Goal: Transaction & Acquisition: Purchase product/service

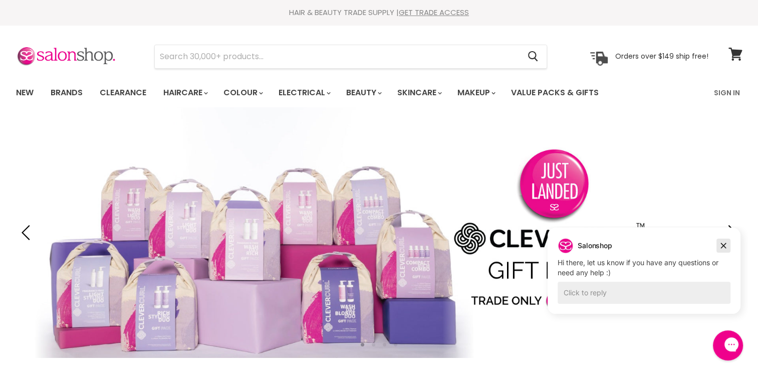
click at [723, 247] on icon "Dismiss campaign" at bounding box center [724, 246] width 10 height 12
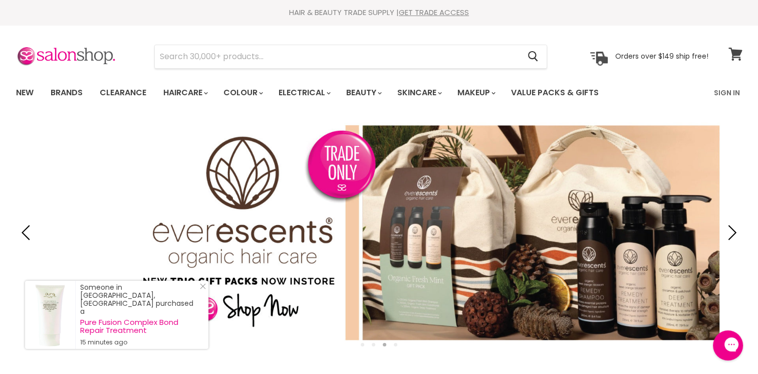
click at [733, 48] on icon at bounding box center [736, 54] width 14 height 13
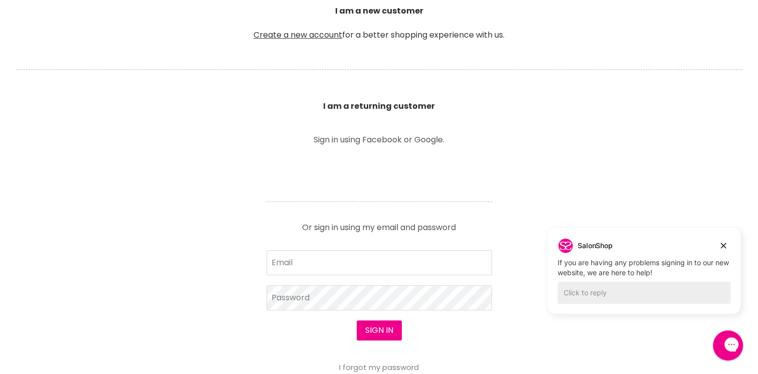
scroll to position [284, 0]
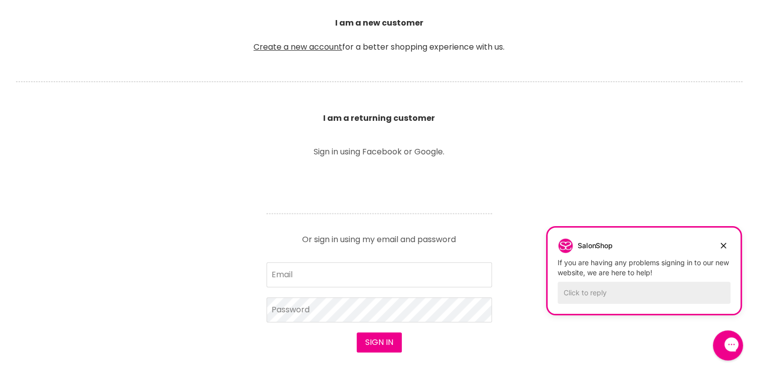
scroll to position [183, 0]
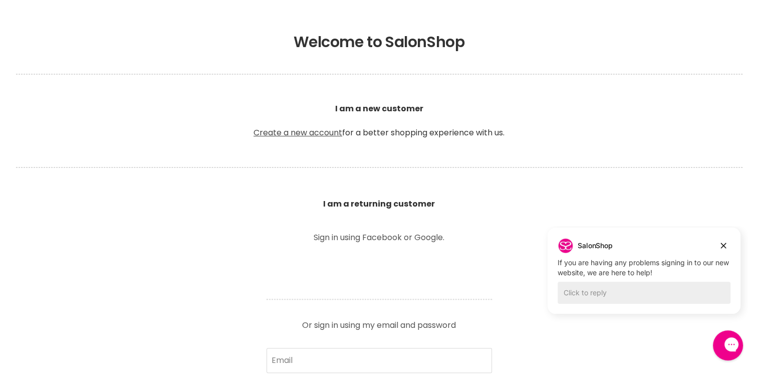
click at [326, 130] on link "Create a new account" at bounding box center [298, 133] width 89 height 12
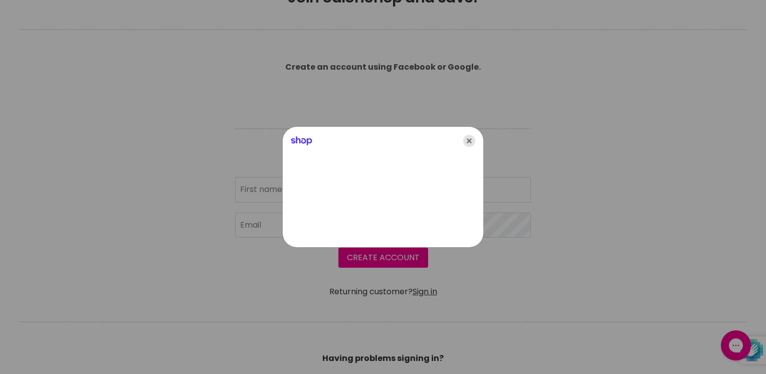
click at [468, 138] on icon "Close" at bounding box center [469, 141] width 12 height 12
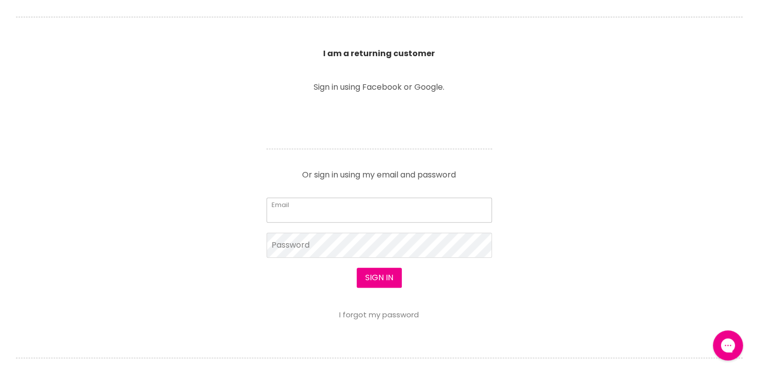
click at [313, 213] on input "Email" at bounding box center [380, 209] width 226 height 25
click at [316, 206] on input "Email" at bounding box center [380, 209] width 226 height 25
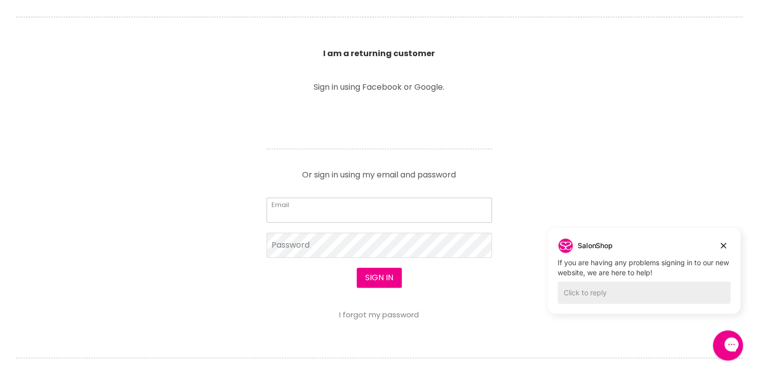
type input "kellieaboyd@outlook.com"
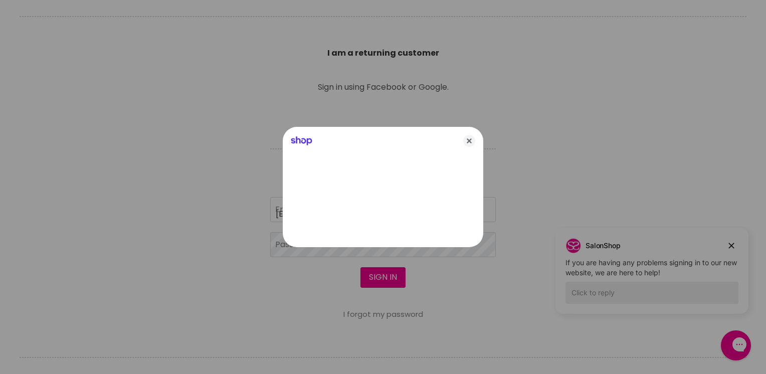
click at [310, 251] on div at bounding box center [383, 187] width 766 height 374
click at [471, 141] on icon "Close" at bounding box center [469, 141] width 12 height 12
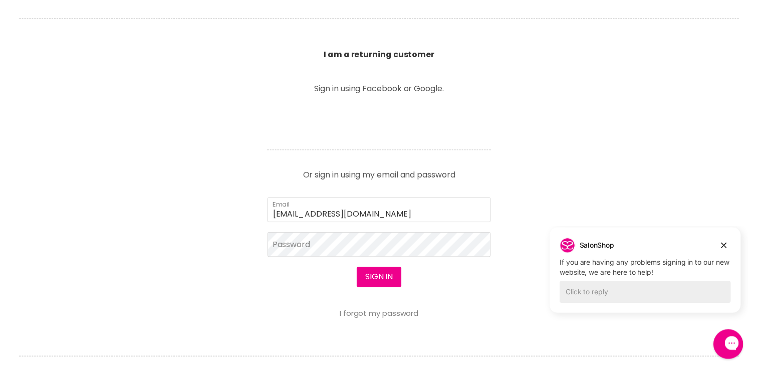
scroll to position [334, 0]
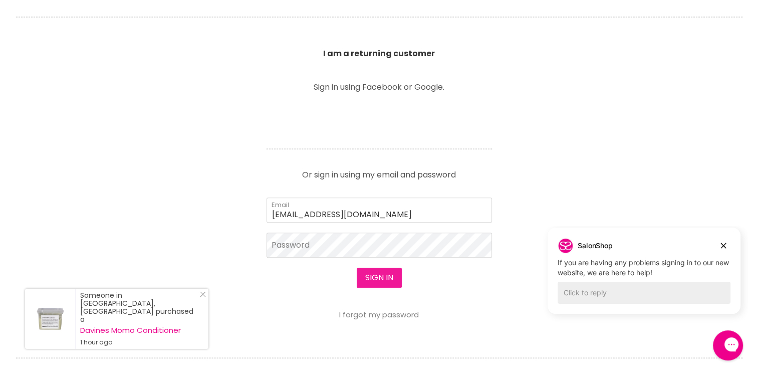
click at [382, 271] on button "Sign in" at bounding box center [379, 278] width 45 height 20
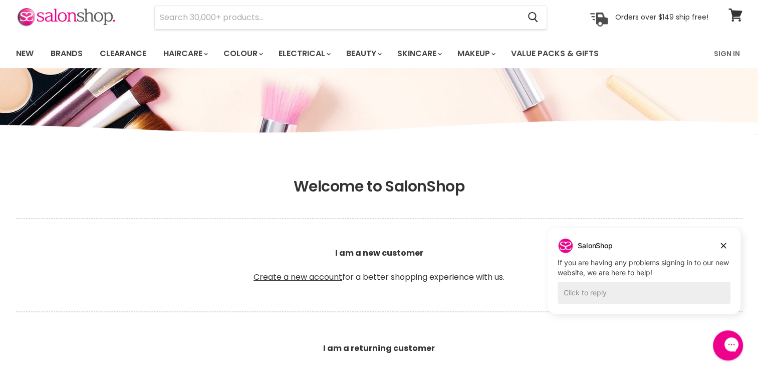
scroll to position [42, 0]
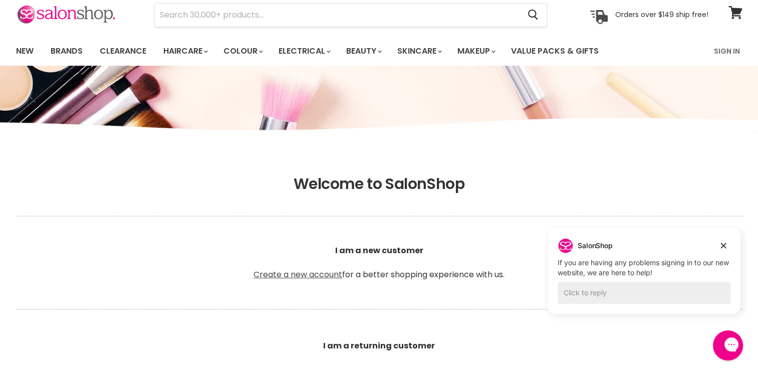
click at [314, 274] on link "Create a new account" at bounding box center [298, 275] width 89 height 12
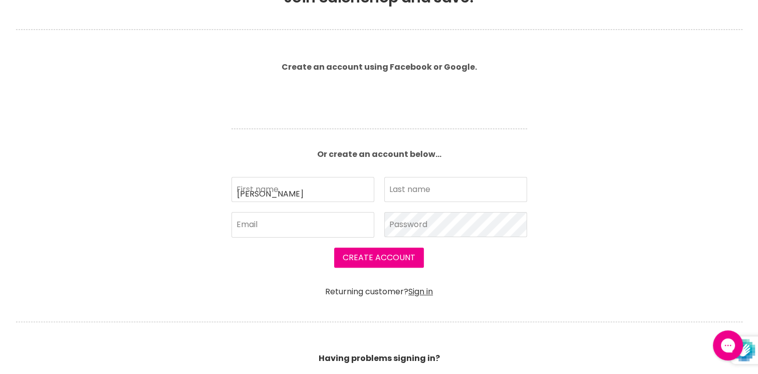
type input "kellie"
type input "boyd"
type input "[EMAIL_ADDRESS][DOMAIN_NAME]"
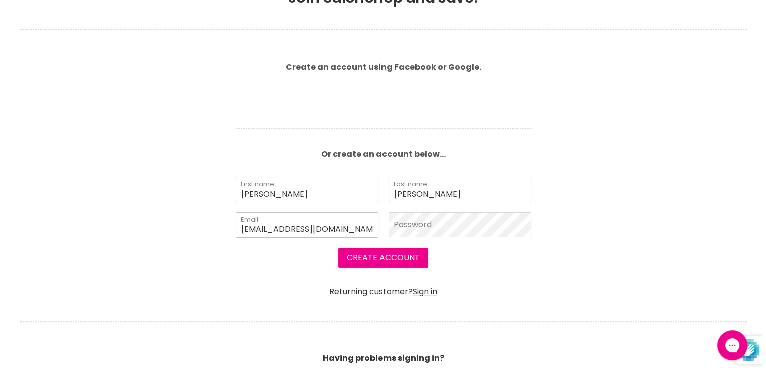
scroll to position [224, 0]
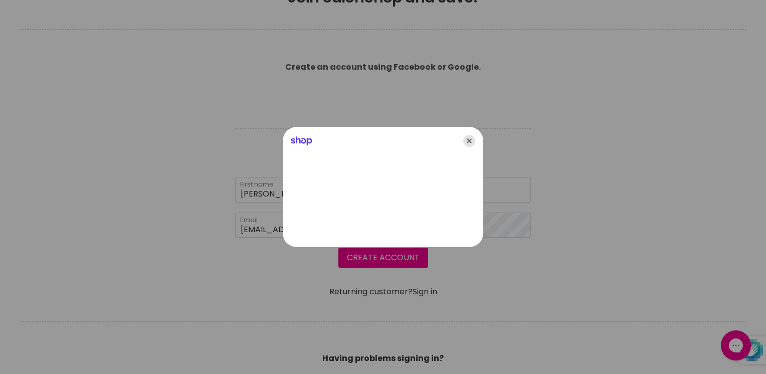
click at [469, 142] on icon "Close" at bounding box center [469, 141] width 12 height 12
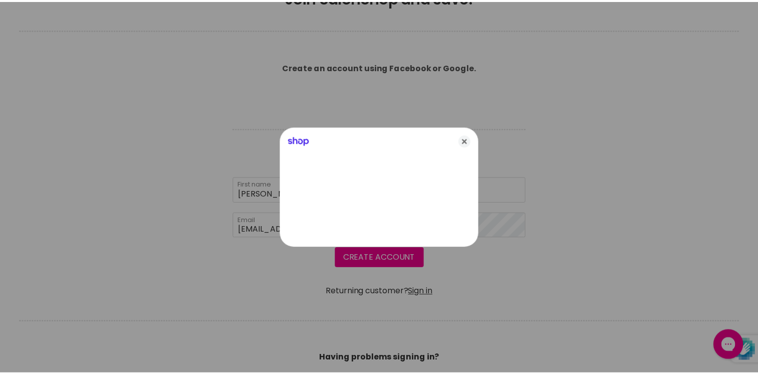
scroll to position [223, 0]
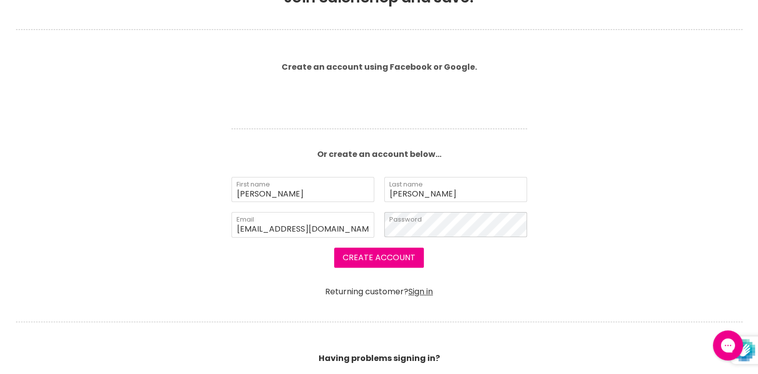
click at [334, 248] on button "Create Account" at bounding box center [379, 258] width 90 height 20
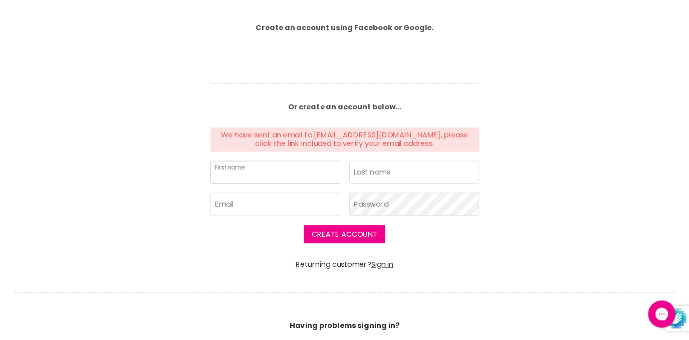
scroll to position [260, 0]
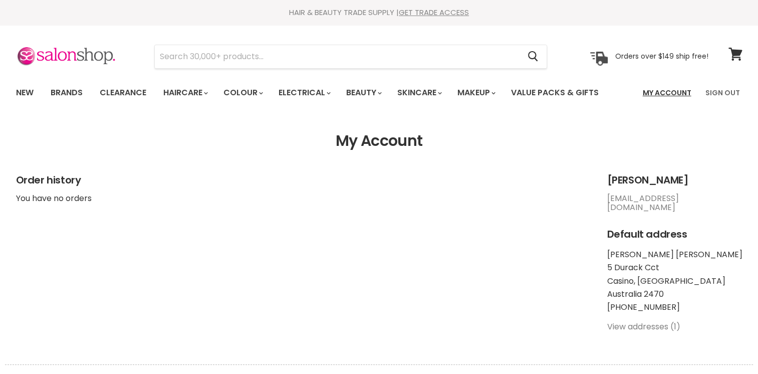
drag, startPoint x: 0, startPoint y: 0, endPoint x: 663, endPoint y: 89, distance: 668.6
click at [663, 89] on link "My Account" at bounding box center [667, 92] width 61 height 21
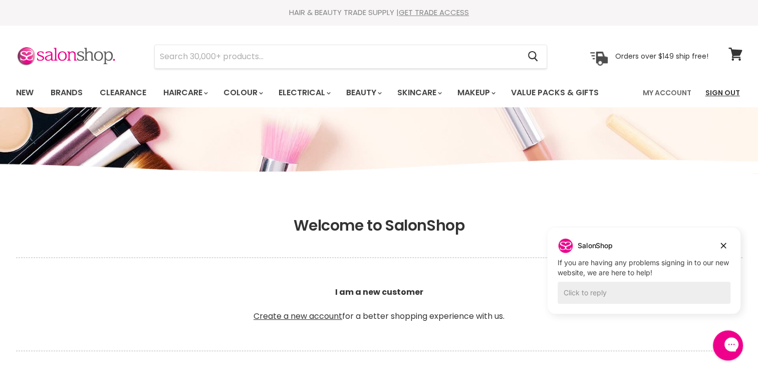
click at [720, 93] on link "Sign Out" at bounding box center [723, 92] width 47 height 21
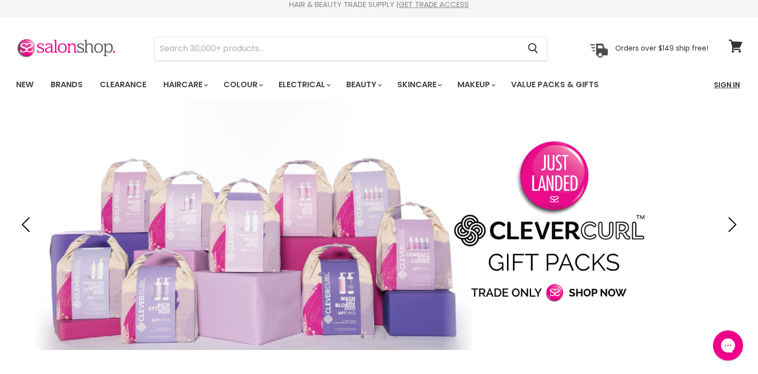
click at [722, 85] on link "Sign In" at bounding box center [727, 84] width 38 height 21
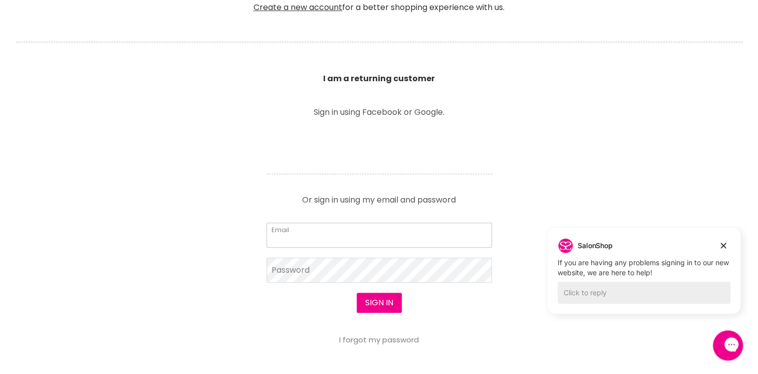
click at [315, 235] on input "Email" at bounding box center [380, 235] width 226 height 25
click at [325, 240] on input "Email" at bounding box center [380, 235] width 226 height 25
type input "[EMAIL_ADDRESS][DOMAIN_NAME]"
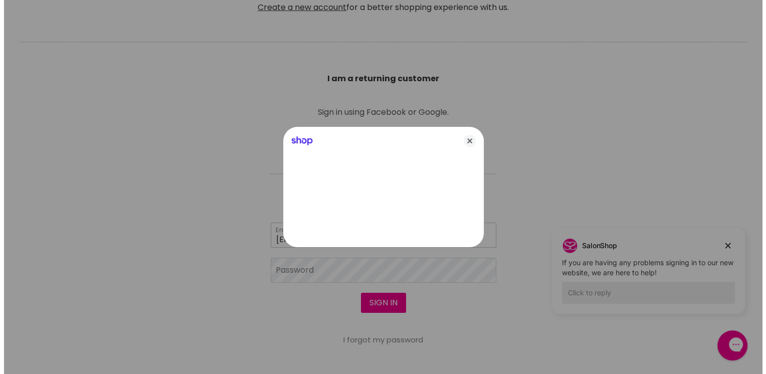
scroll to position [310, 0]
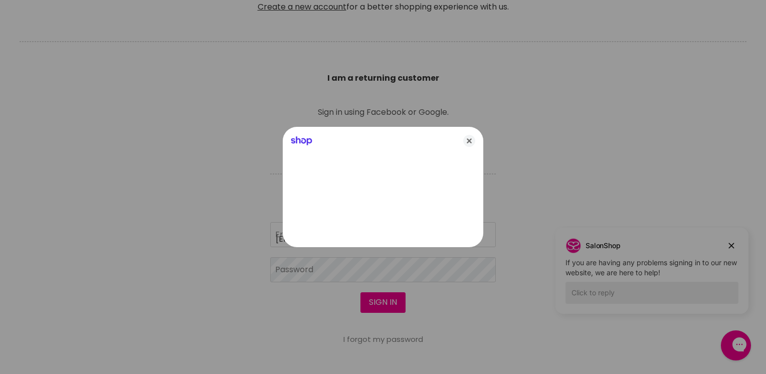
click at [329, 263] on div at bounding box center [383, 187] width 766 height 374
click at [470, 143] on icon "Close" at bounding box center [469, 141] width 12 height 12
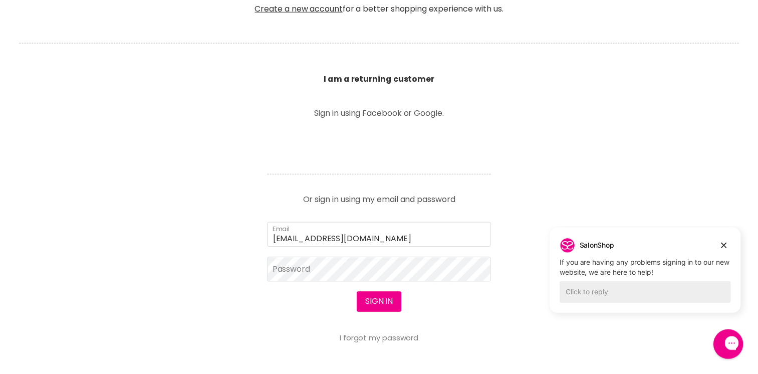
scroll to position [309, 0]
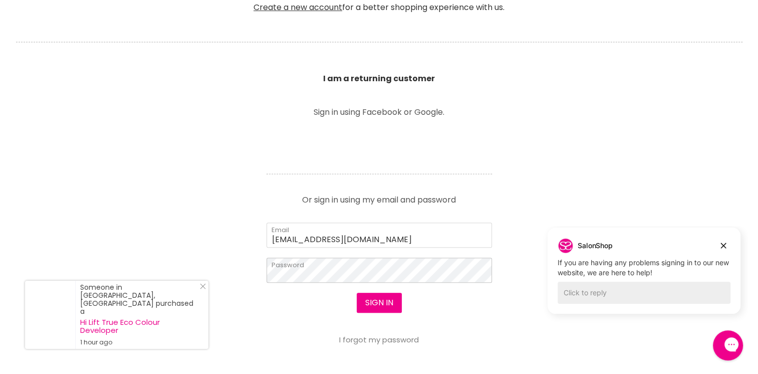
click at [357, 293] on button "Sign in" at bounding box center [379, 303] width 45 height 20
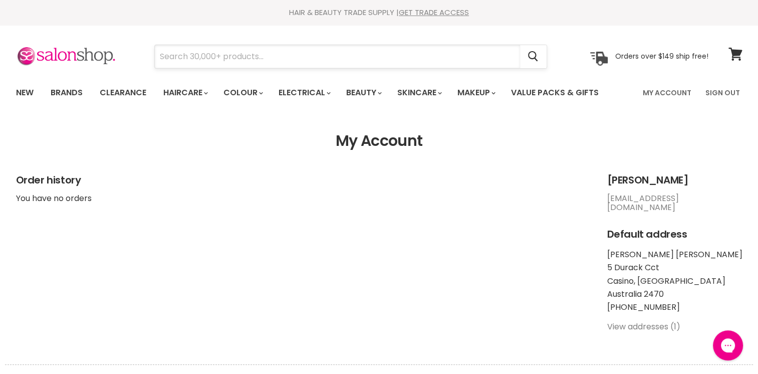
click at [221, 58] on input "Search" at bounding box center [337, 56] width 365 height 23
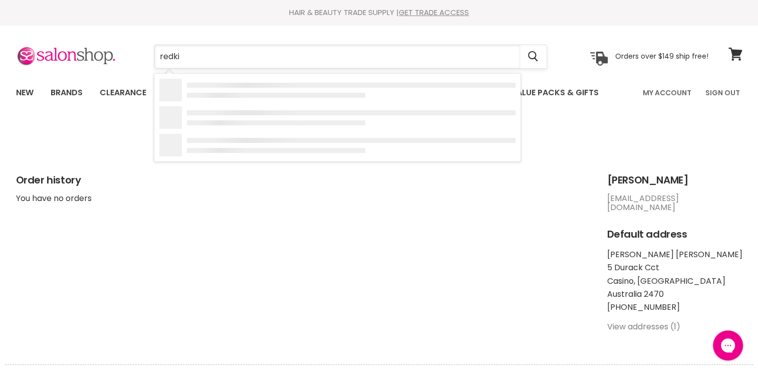
type input "redkin"
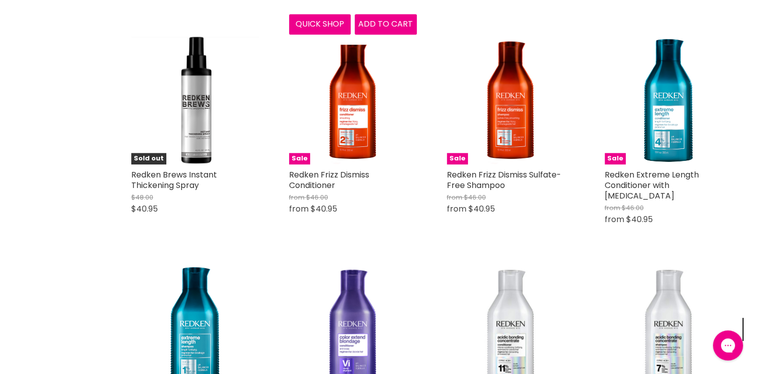
scroll to position [1077, 0]
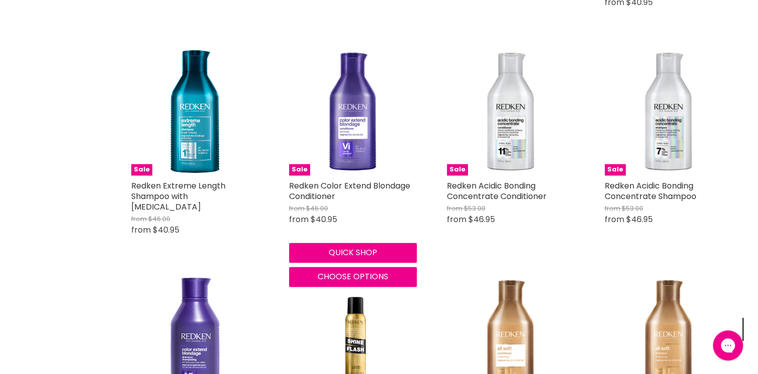
scroll to position [1278, 0]
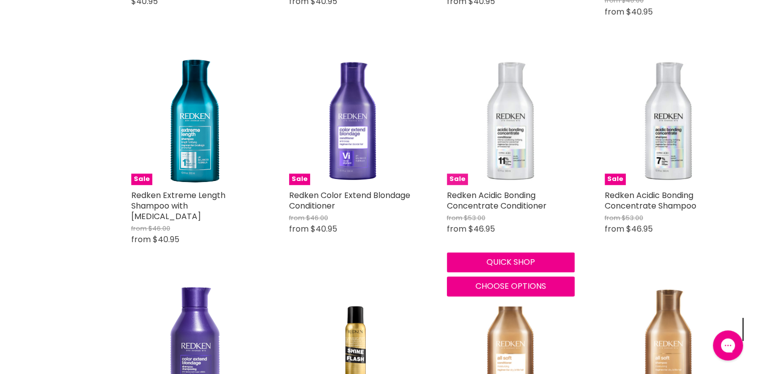
click at [499, 120] on img "Main content" at bounding box center [511, 121] width 128 height 128
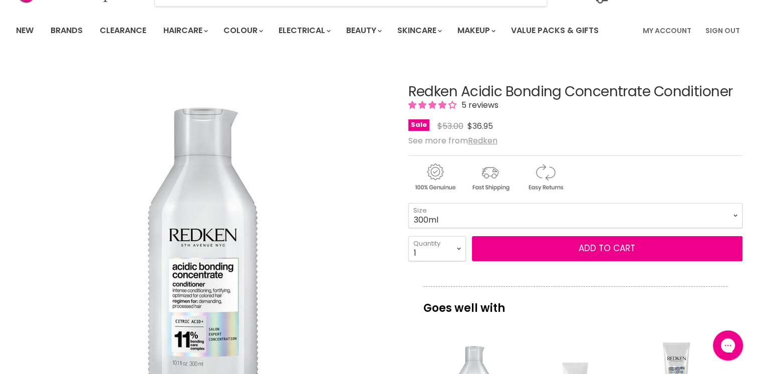
scroll to position [61, 0]
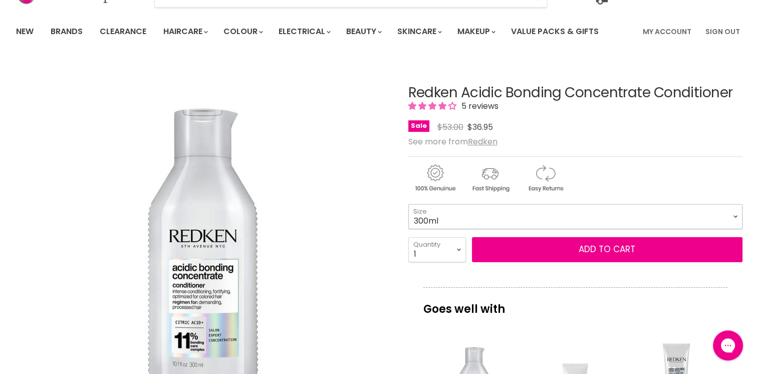
click at [459, 214] on select "300ml 500ml 1L" at bounding box center [575, 216] width 334 height 25
click at [408, 204] on select "300ml 500ml 1L" at bounding box center [575, 216] width 334 height 25
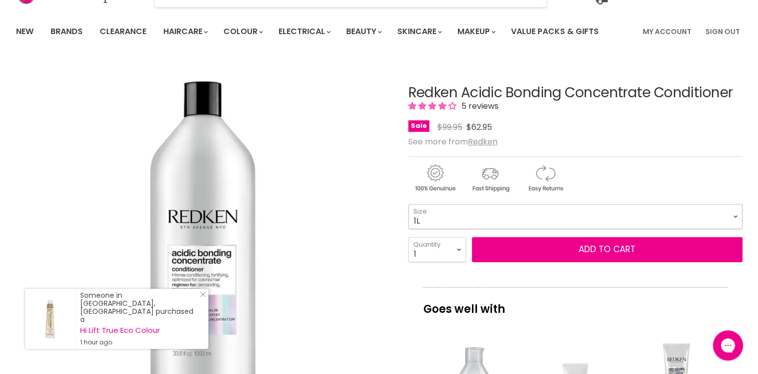
click at [449, 219] on select "300ml 500ml 1L" at bounding box center [575, 216] width 334 height 25
select select "300ml"
click at [408, 204] on select "300ml 500ml 1L" at bounding box center [575, 216] width 334 height 25
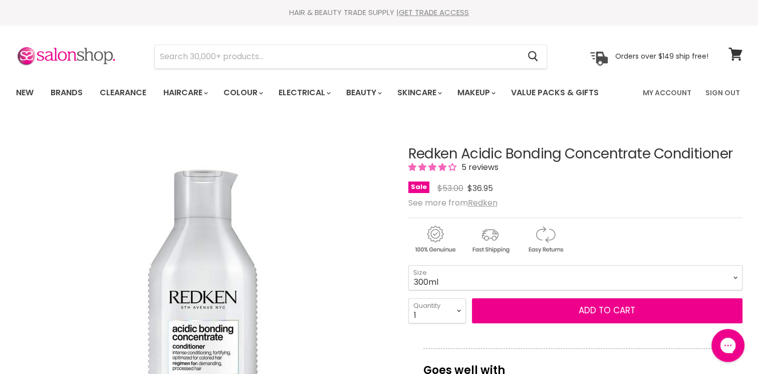
click at [733, 343] on icon "Gorgias live chat" at bounding box center [728, 345] width 11 height 11
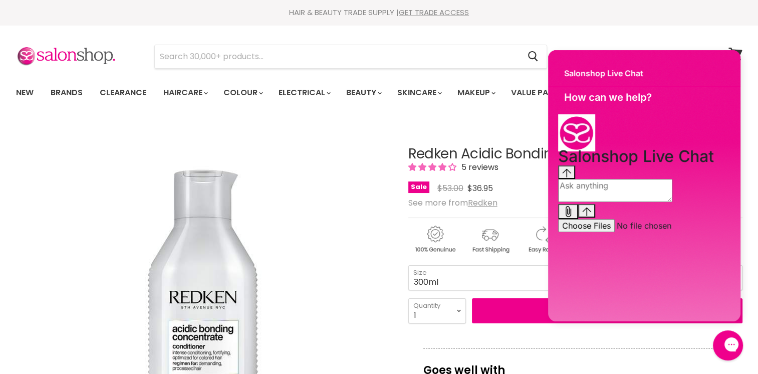
click at [601, 202] on textarea "live chat message input" at bounding box center [615, 190] width 114 height 23
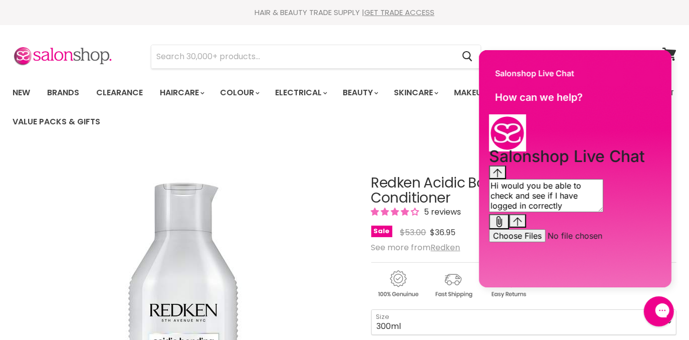
type textarea "Hi would you be able to check and see if I have logged in correctly"
click at [692, 318] on div "Gorgias live chat" at bounding box center [697, 311] width 11 height 14
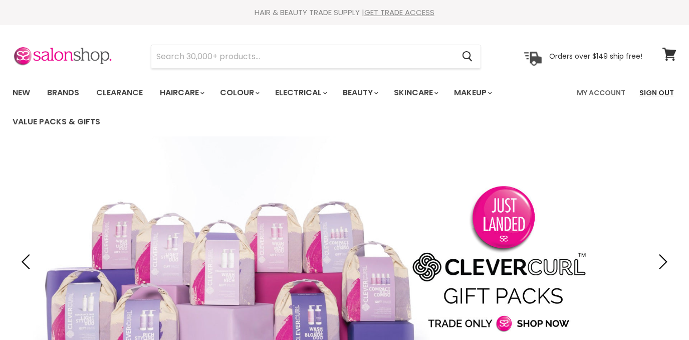
click at [659, 91] on link "Sign Out" at bounding box center [657, 92] width 47 height 21
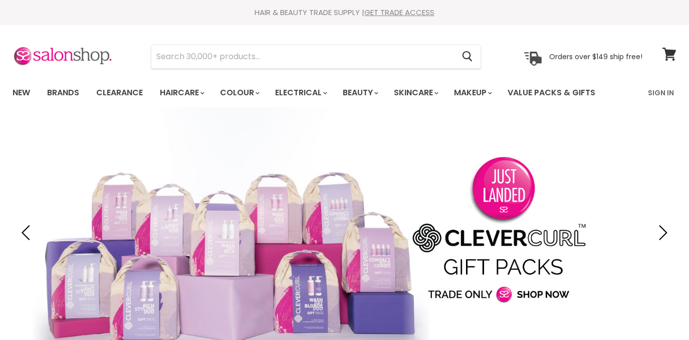
type input "r"
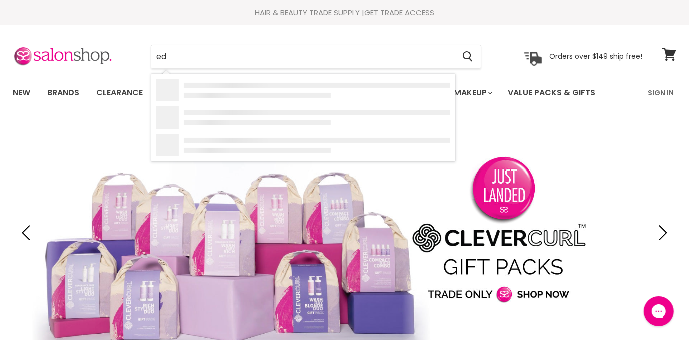
type input "e"
type input "redkin"
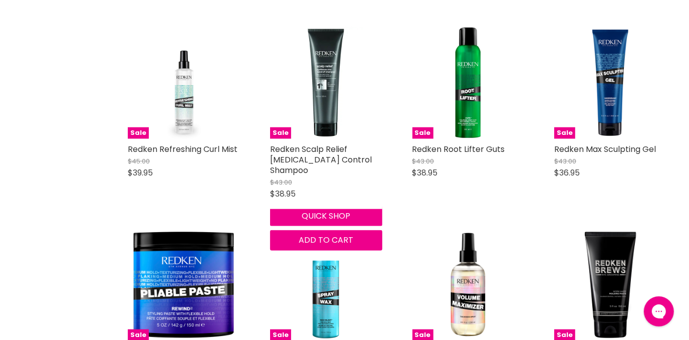
scroll to position [623, 0]
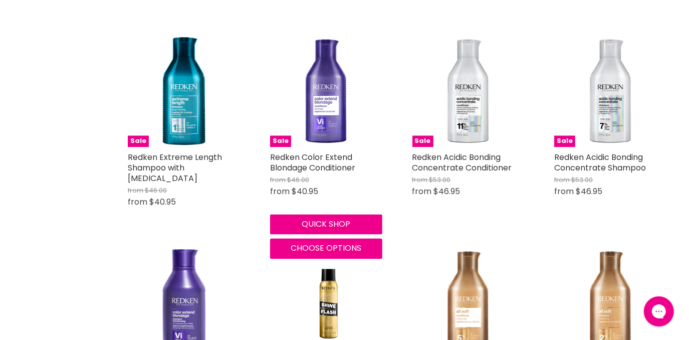
scroll to position [1222, 0]
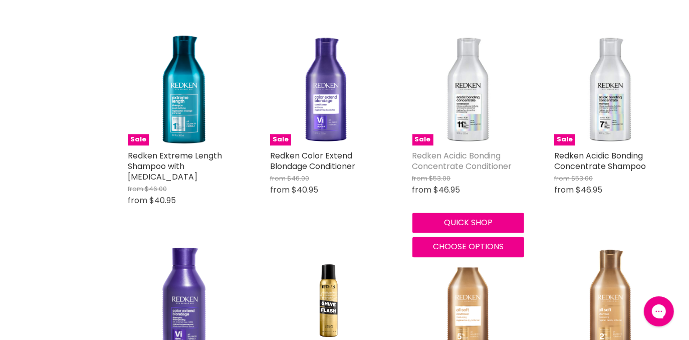
click at [482, 150] on link "Redken Acidic Bonding Concentrate Conditioner" at bounding box center [462, 161] width 100 height 22
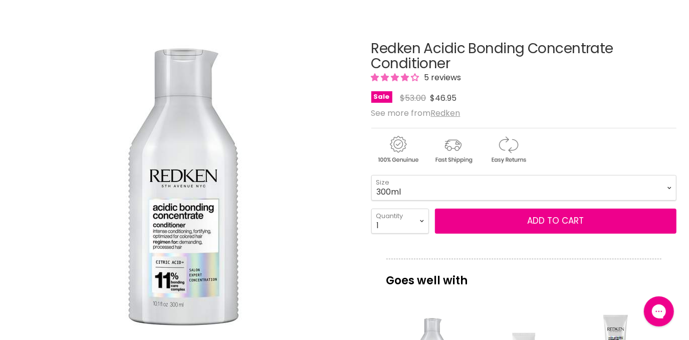
scroll to position [106, 0]
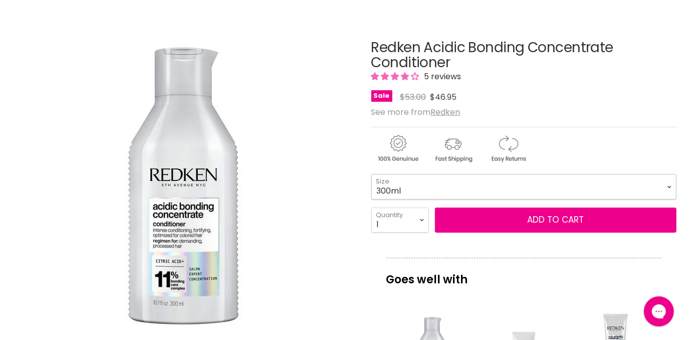
click at [433, 188] on select "300ml 500ml 1L" at bounding box center [524, 186] width 306 height 25
click at [371, 174] on select "300ml 500ml 1L" at bounding box center [524, 186] width 306 height 25
select select "1L"
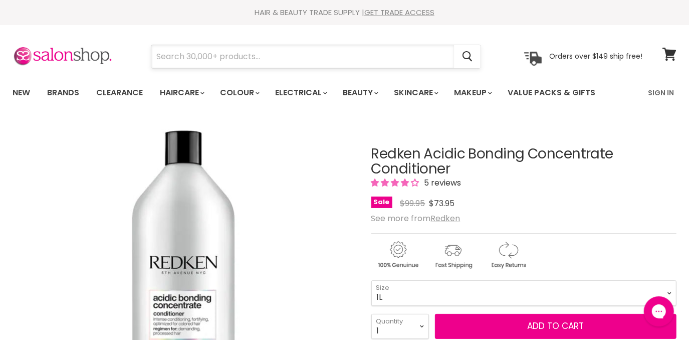
click at [276, 63] on input "Search" at bounding box center [302, 56] width 303 height 23
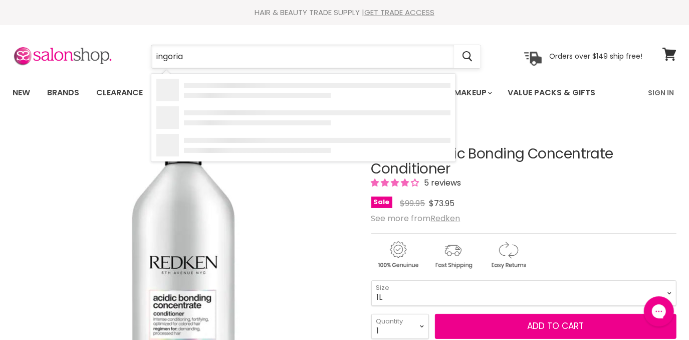
type input "ingoria"
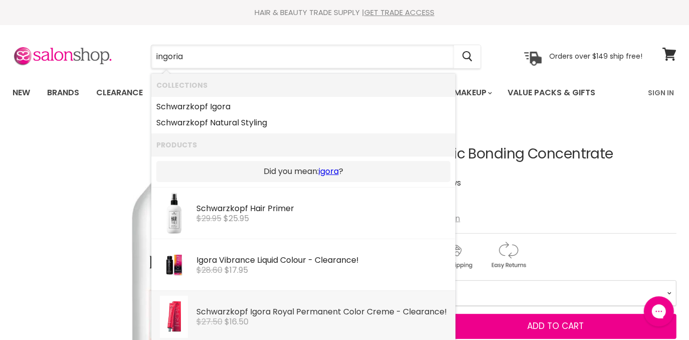
click at [294, 310] on div "Schwarzkopf Igora Royal Permanent Color Creme - Clearance!" at bounding box center [323, 312] width 254 height 11
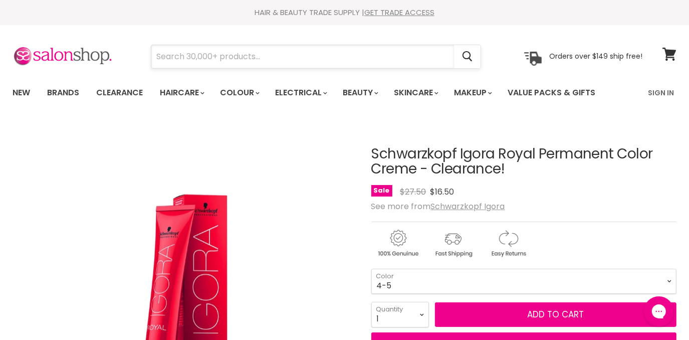
click at [186, 57] on input "Search" at bounding box center [302, 56] width 303 height 23
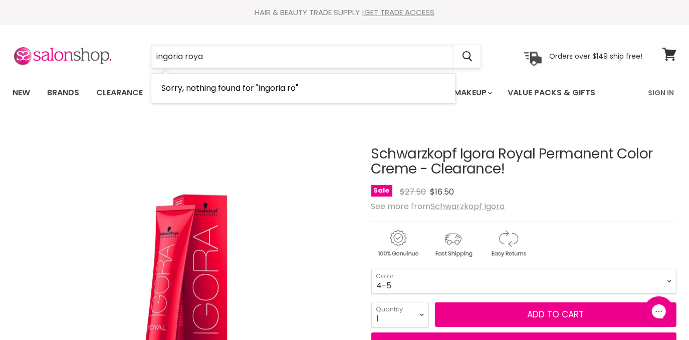
type input "ingoria royal"
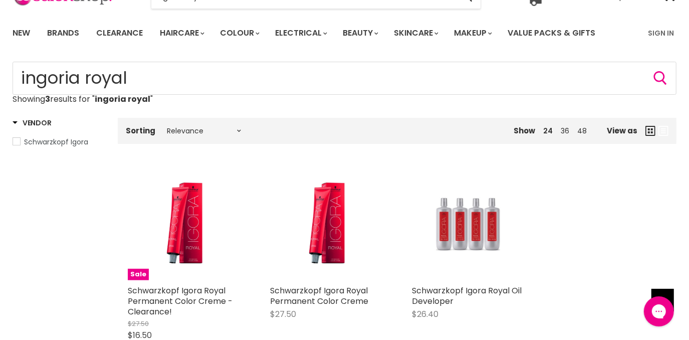
scroll to position [53, 0]
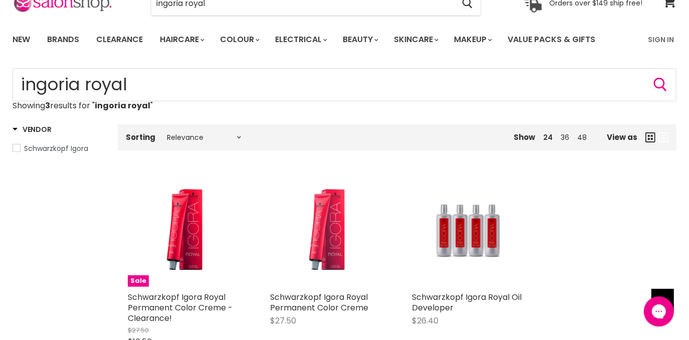
click at [329, 247] on img "Main content" at bounding box center [326, 230] width 75 height 112
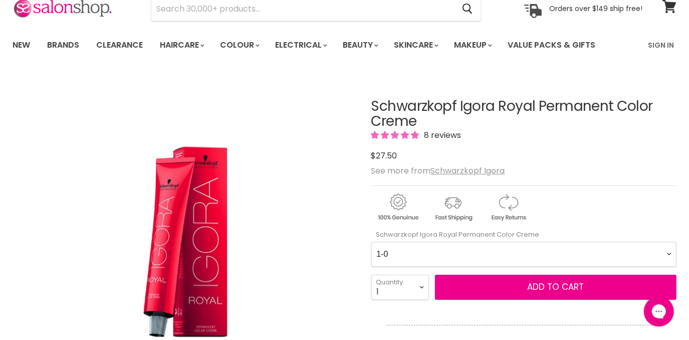
scroll to position [53, 0]
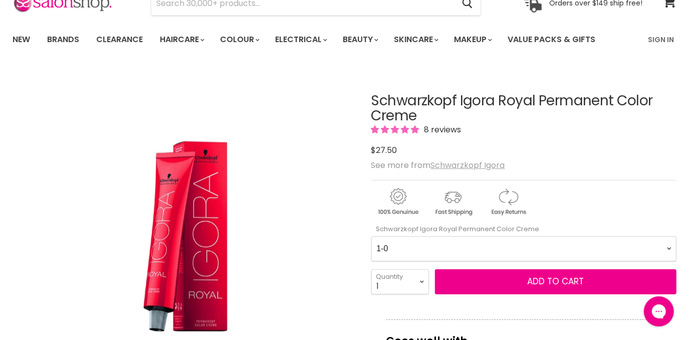
click at [489, 164] on u "Schwarzkopf Igora" at bounding box center [468, 165] width 74 height 12
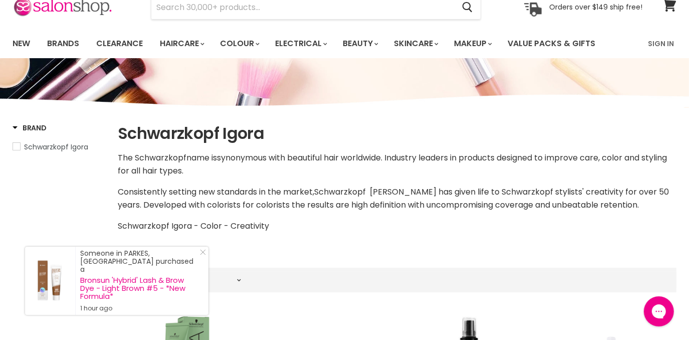
scroll to position [28, 0]
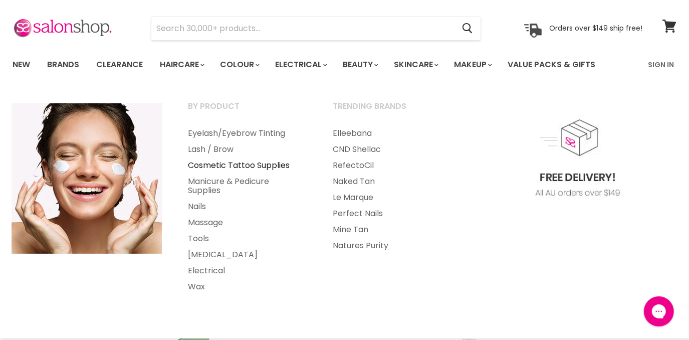
click at [243, 165] on link "Cosmetic Tattoo Supplies" at bounding box center [246, 165] width 143 height 16
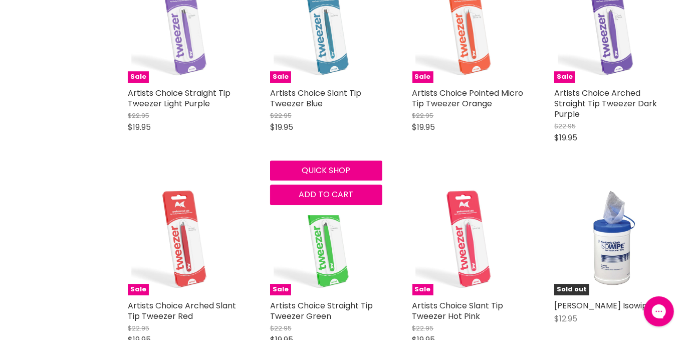
scroll to position [1914, 0]
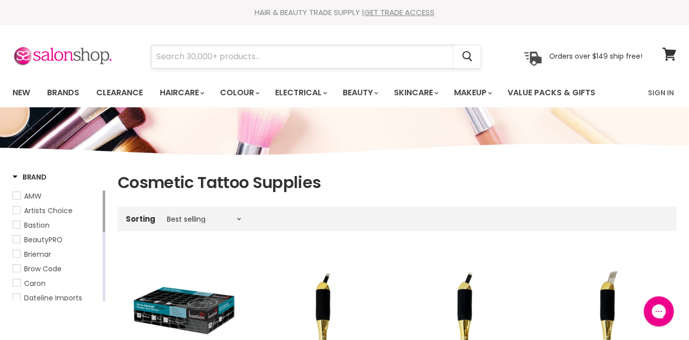
click at [235, 53] on input "Search" at bounding box center [302, 56] width 303 height 23
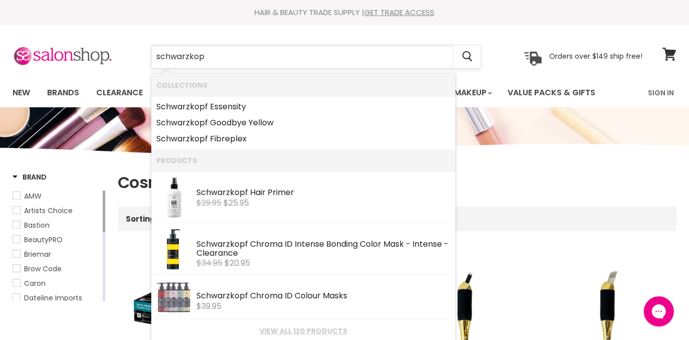
type input "schwarzkopf"
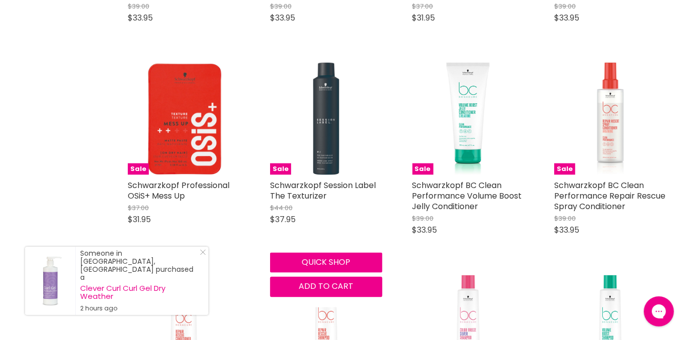
scroll to position [1010, 0]
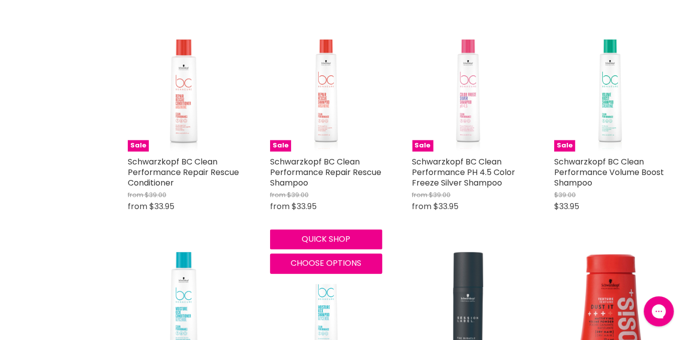
scroll to position [1382, 0]
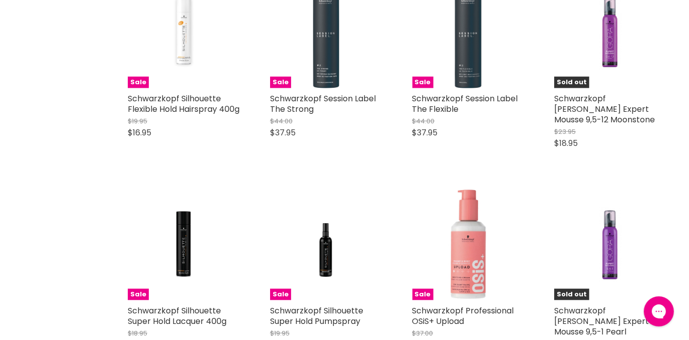
scroll to position [3265, 0]
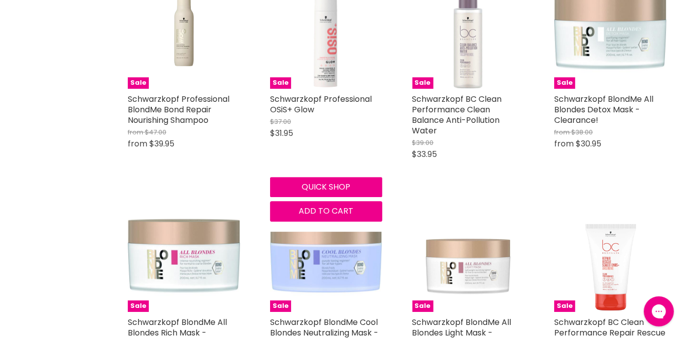
scroll to position [4480, 0]
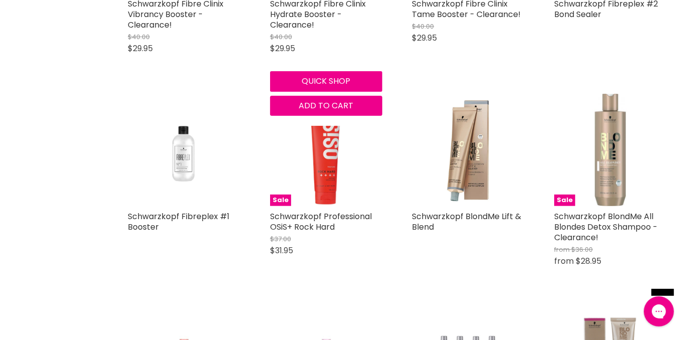
scroll to position [5217, 0]
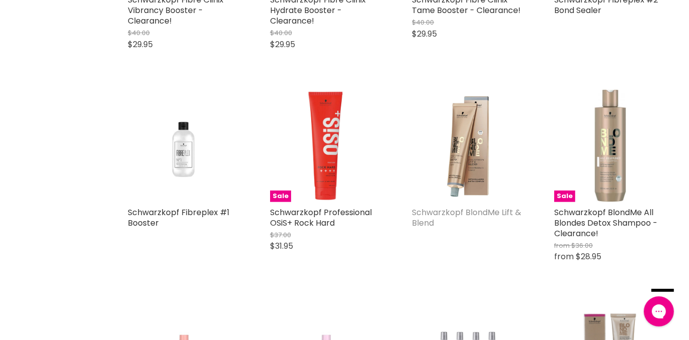
click at [452, 217] on link "Schwarzkopf BlondMe Lift & Blend" at bounding box center [466, 218] width 109 height 22
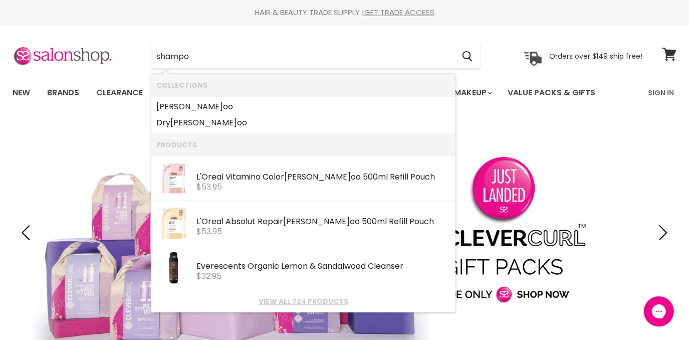
type input "shampoo"
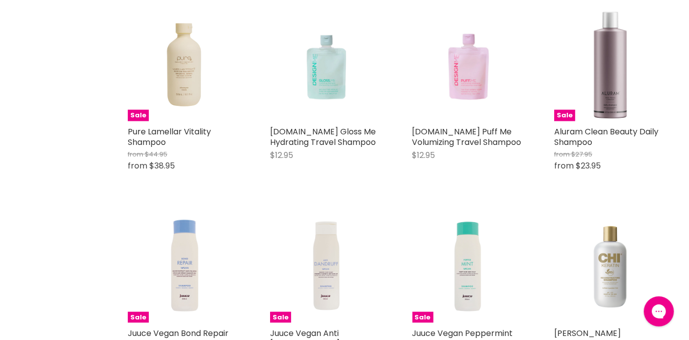
scroll to position [767, 0]
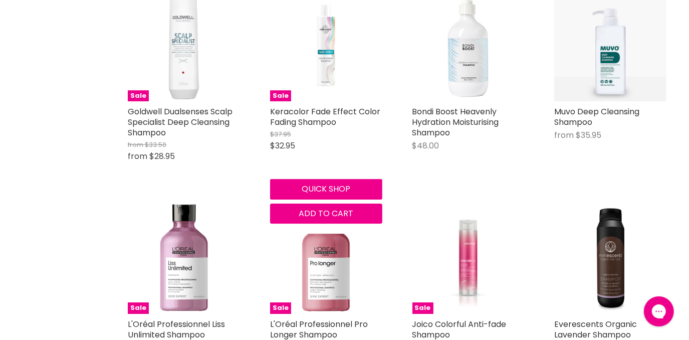
scroll to position [2073, 0]
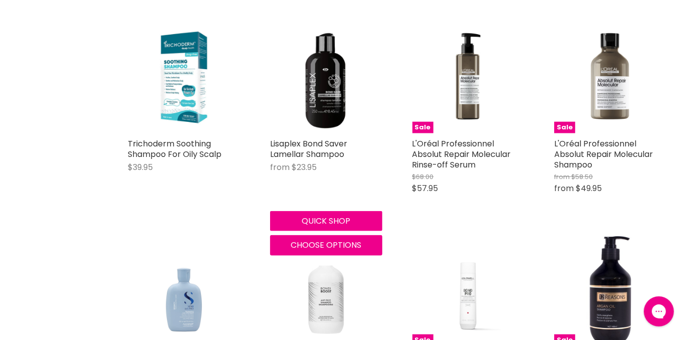
scroll to position [3265, 0]
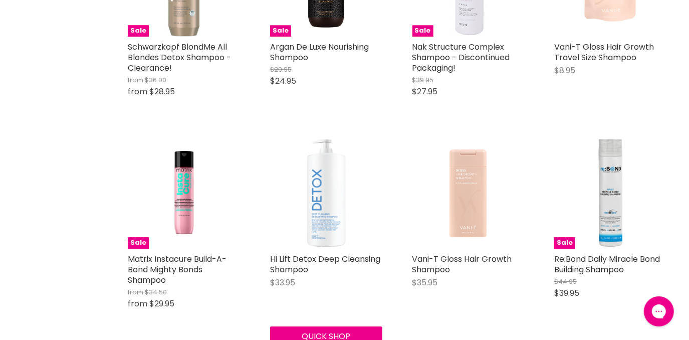
scroll to position [4678, 0]
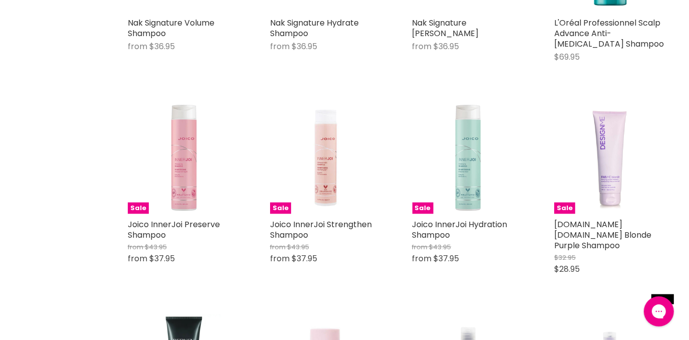
scroll to position [5878, 0]
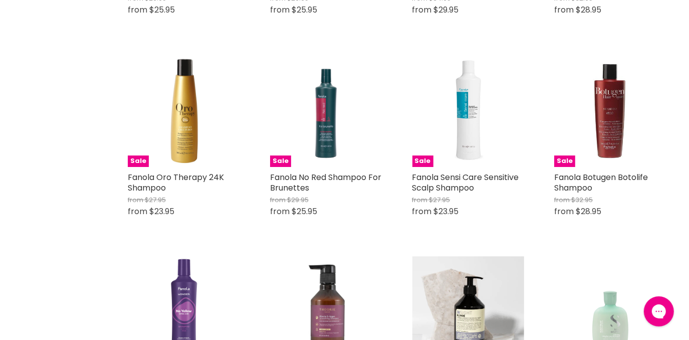
scroll to position [7131, 0]
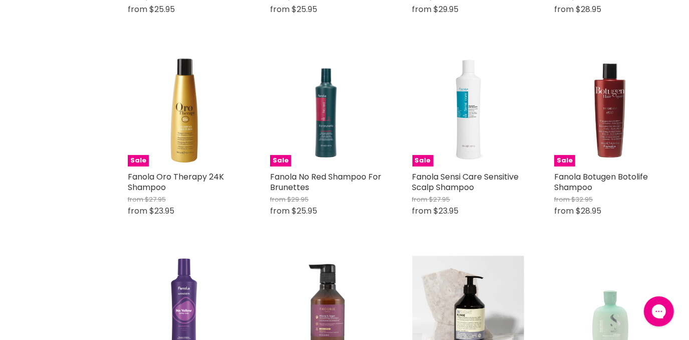
drag, startPoint x: 399, startPoint y: 284, endPoint x: 402, endPoint y: 289, distance: 5.8
drag, startPoint x: 402, startPoint y: 289, endPoint x: 397, endPoint y: 288, distance: 5.2
